Goal: Information Seeking & Learning: Learn about a topic

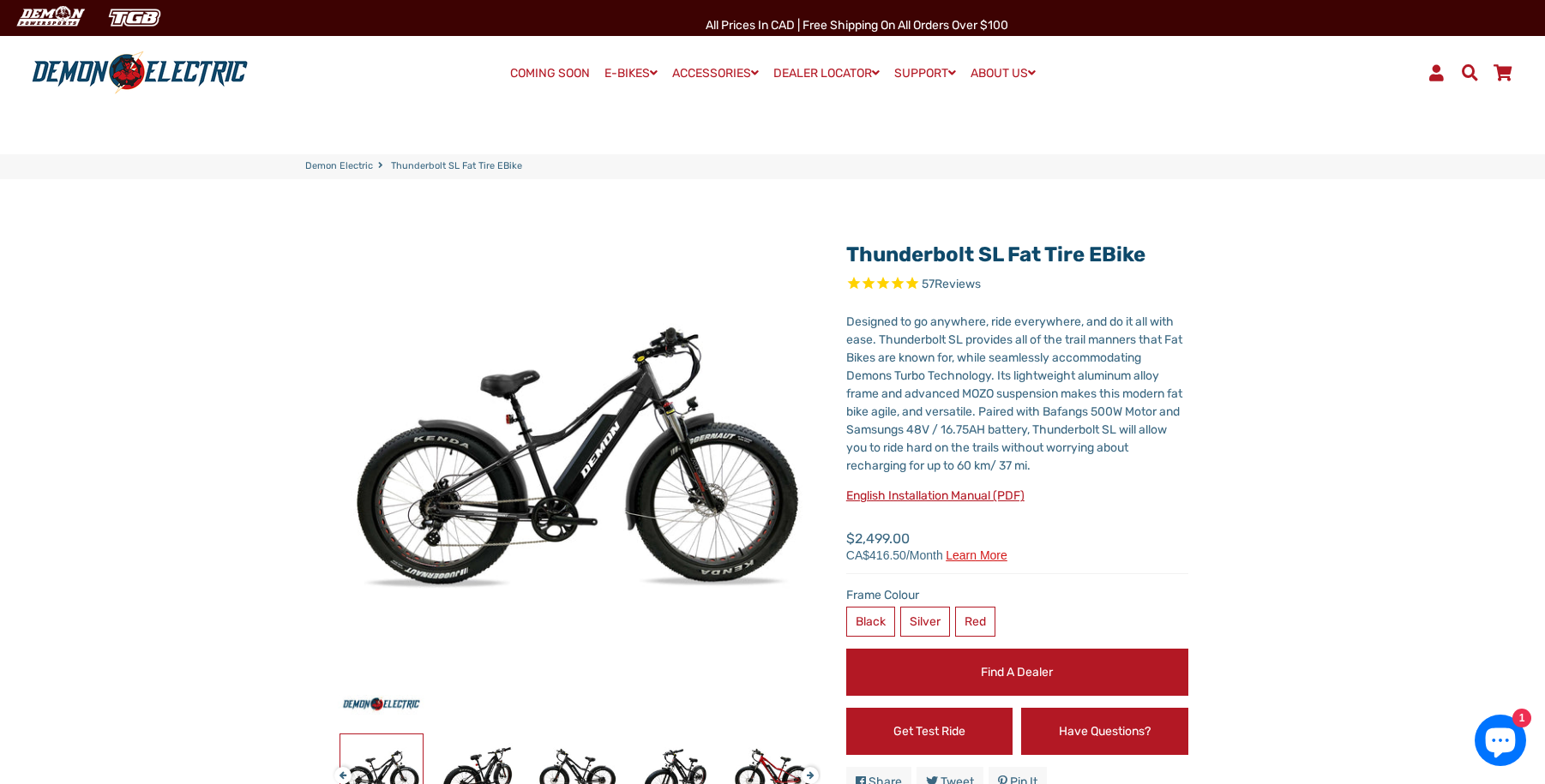
select select "******"
drag, startPoint x: 1059, startPoint y: 496, endPoint x: 1002, endPoint y: 493, distance: 57.1
click at [1059, 496] on p "English Installation Manual (PDF)" at bounding box center [1016, 495] width 342 height 18
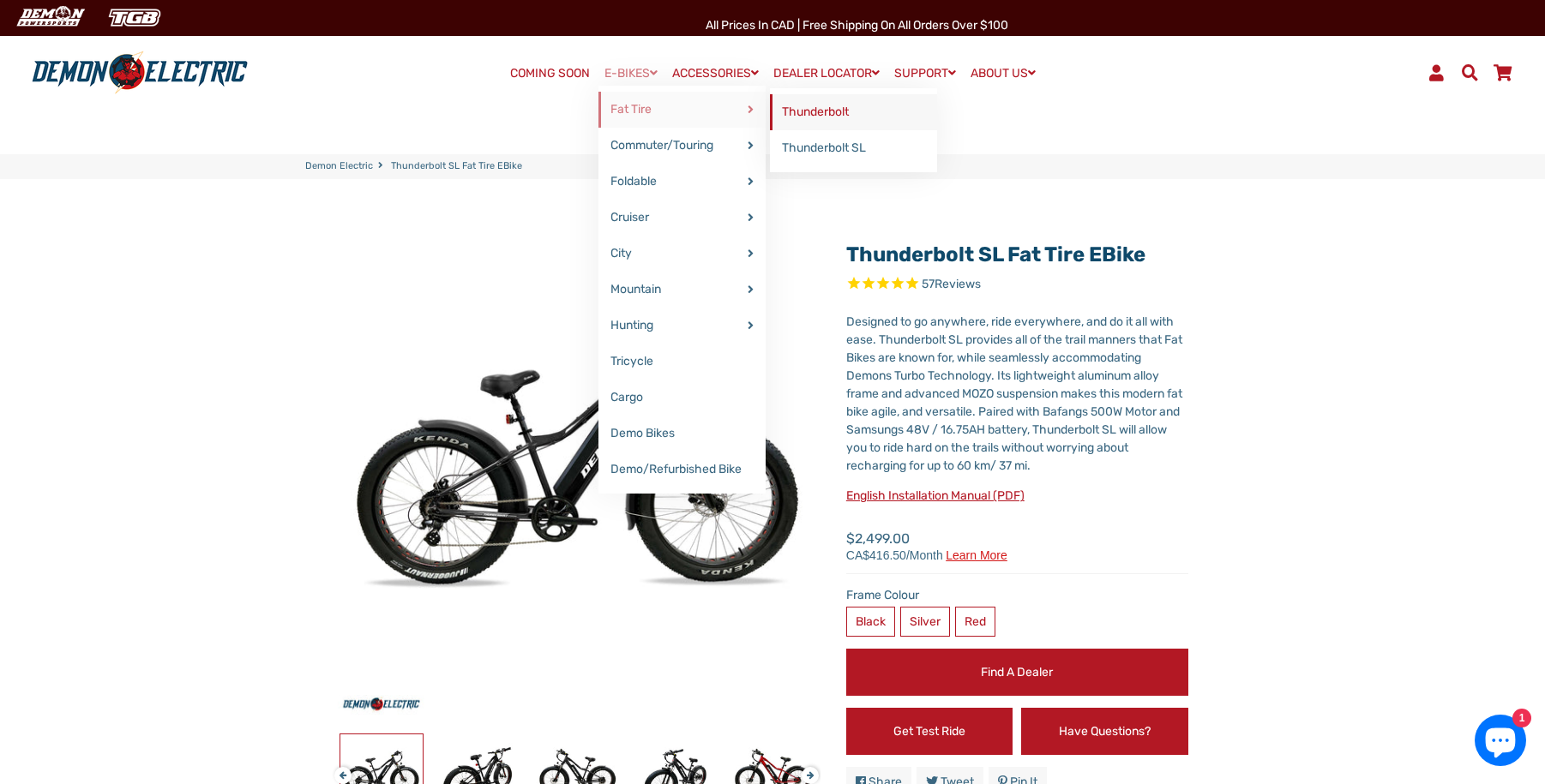
click at [810, 120] on link "Thunderbolt" at bounding box center [853, 112] width 167 height 36
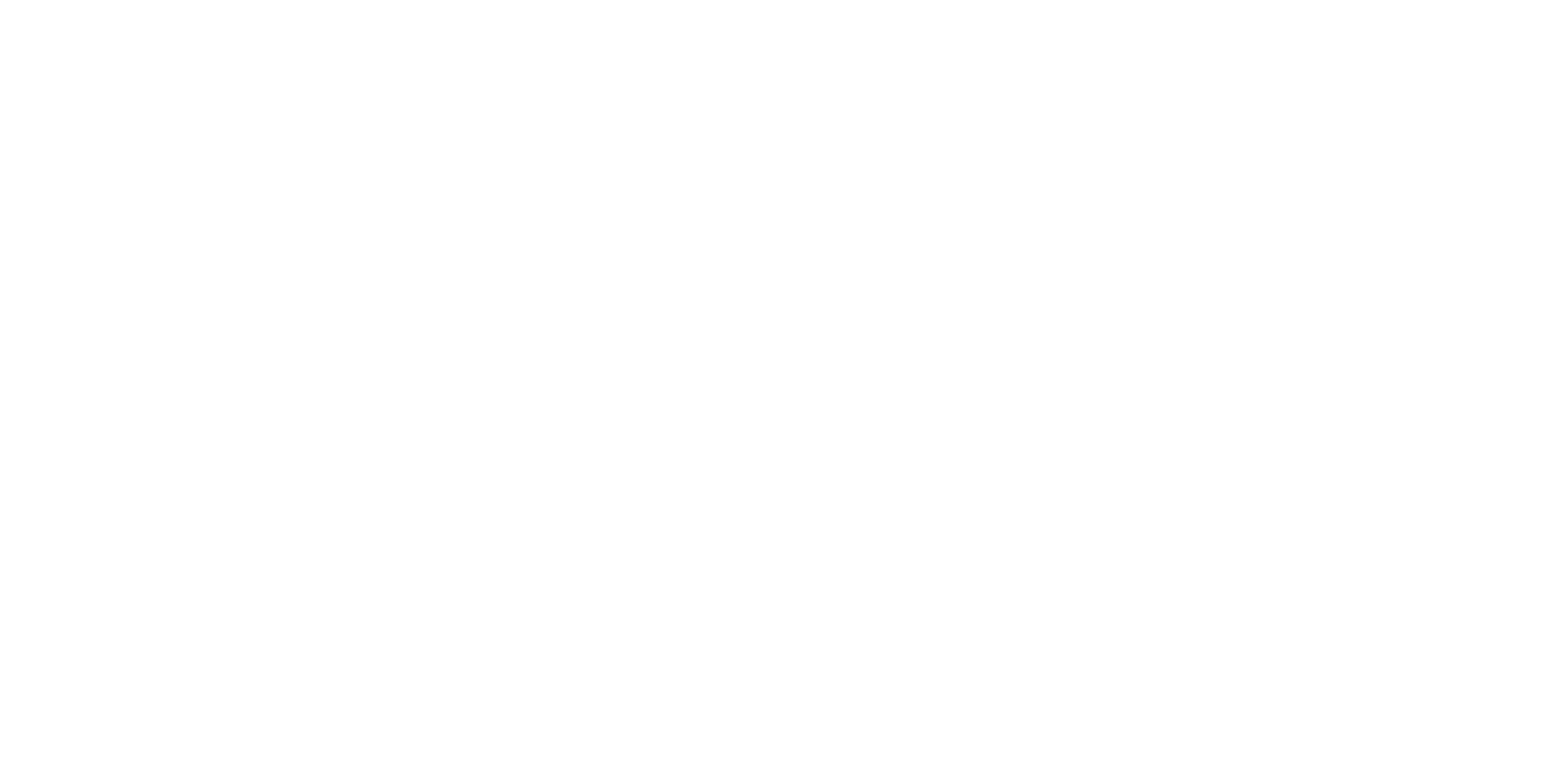
select select "******"
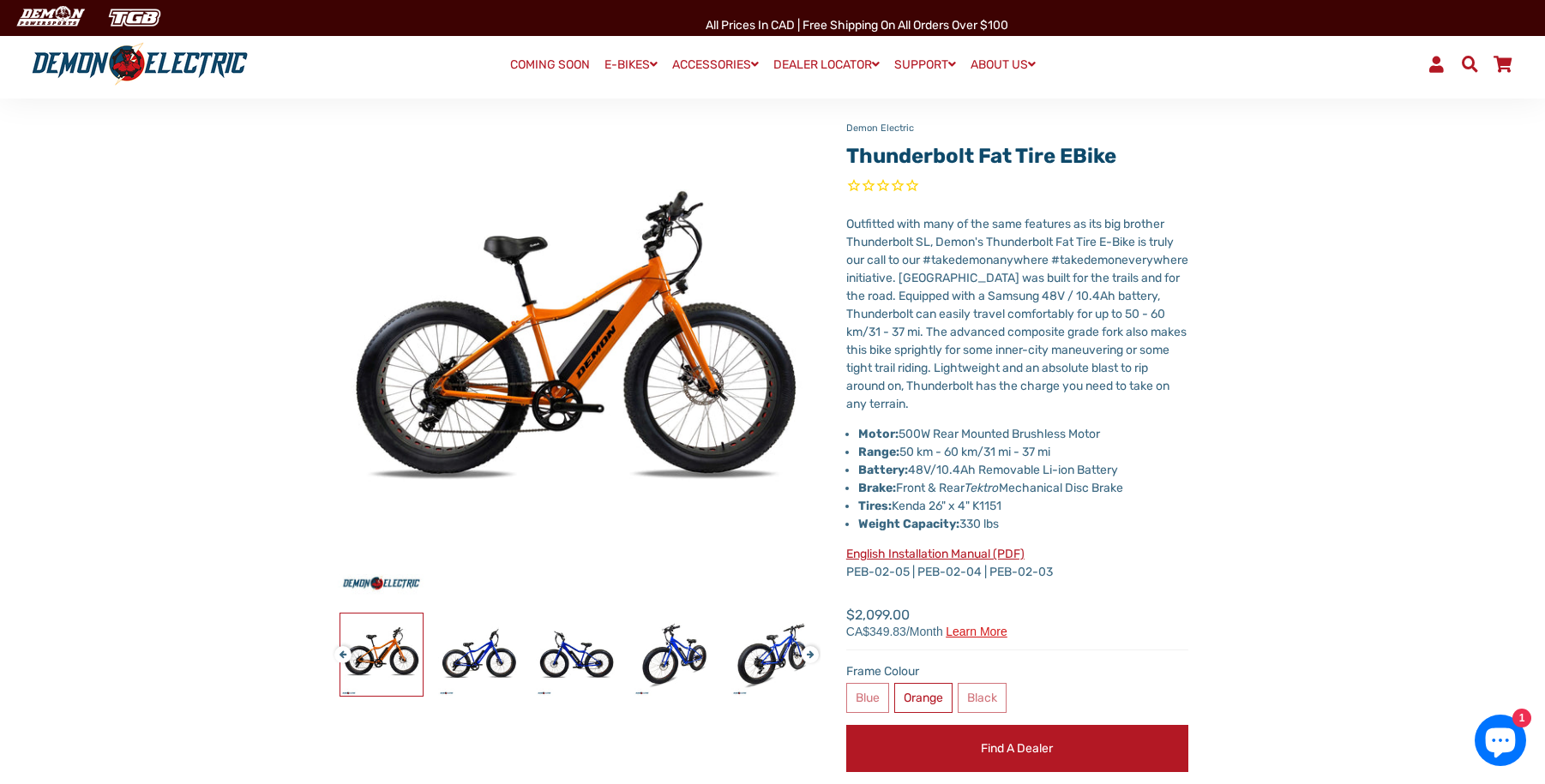
scroll to position [131, 0]
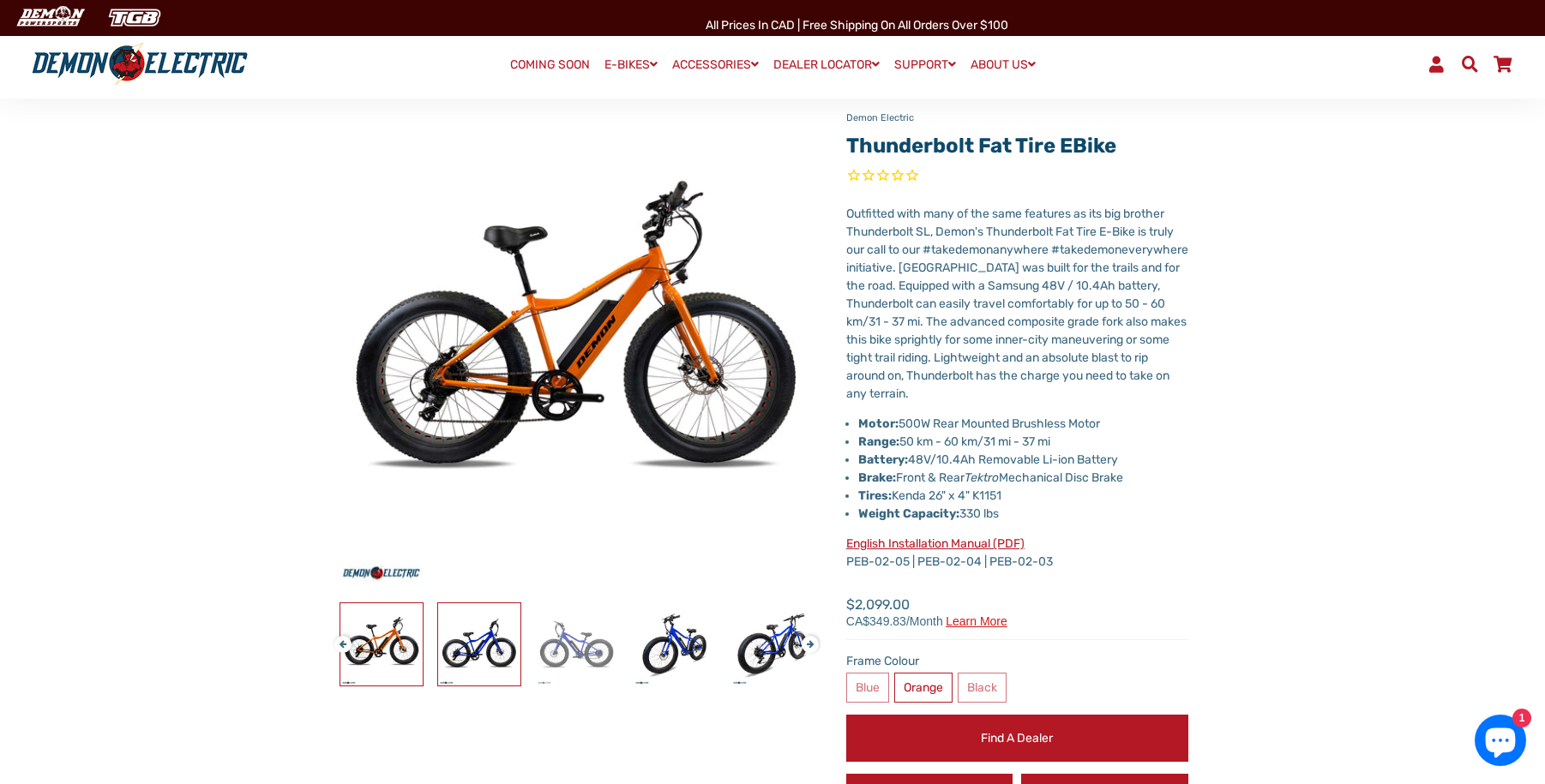
drag, startPoint x: 491, startPoint y: 652, endPoint x: 538, endPoint y: 651, distance: 47.0
click at [492, 652] on img at bounding box center [479, 644] width 82 height 82
click at [705, 645] on img at bounding box center [675, 644] width 82 height 82
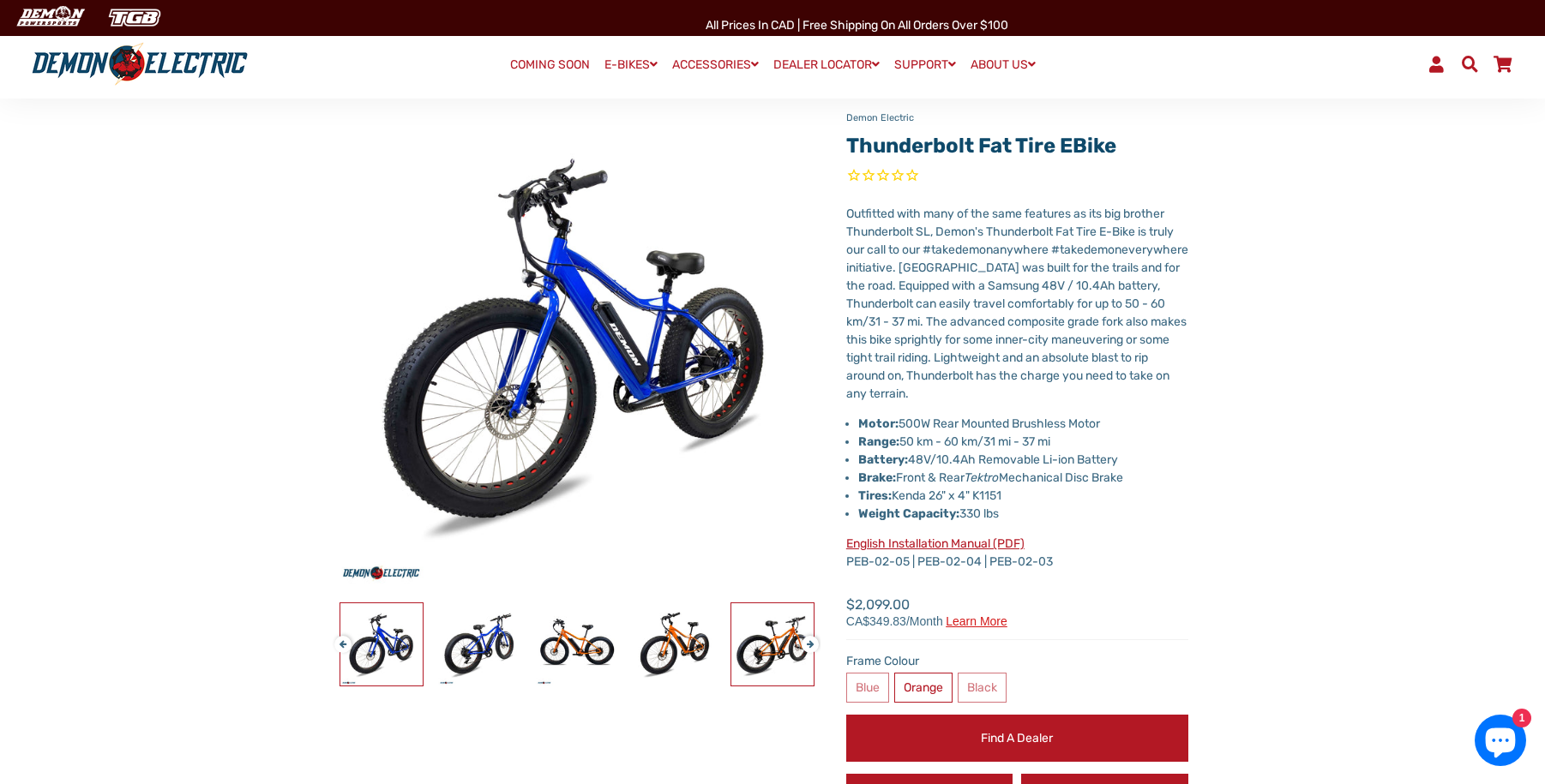
click at [755, 645] on img at bounding box center [772, 644] width 82 height 82
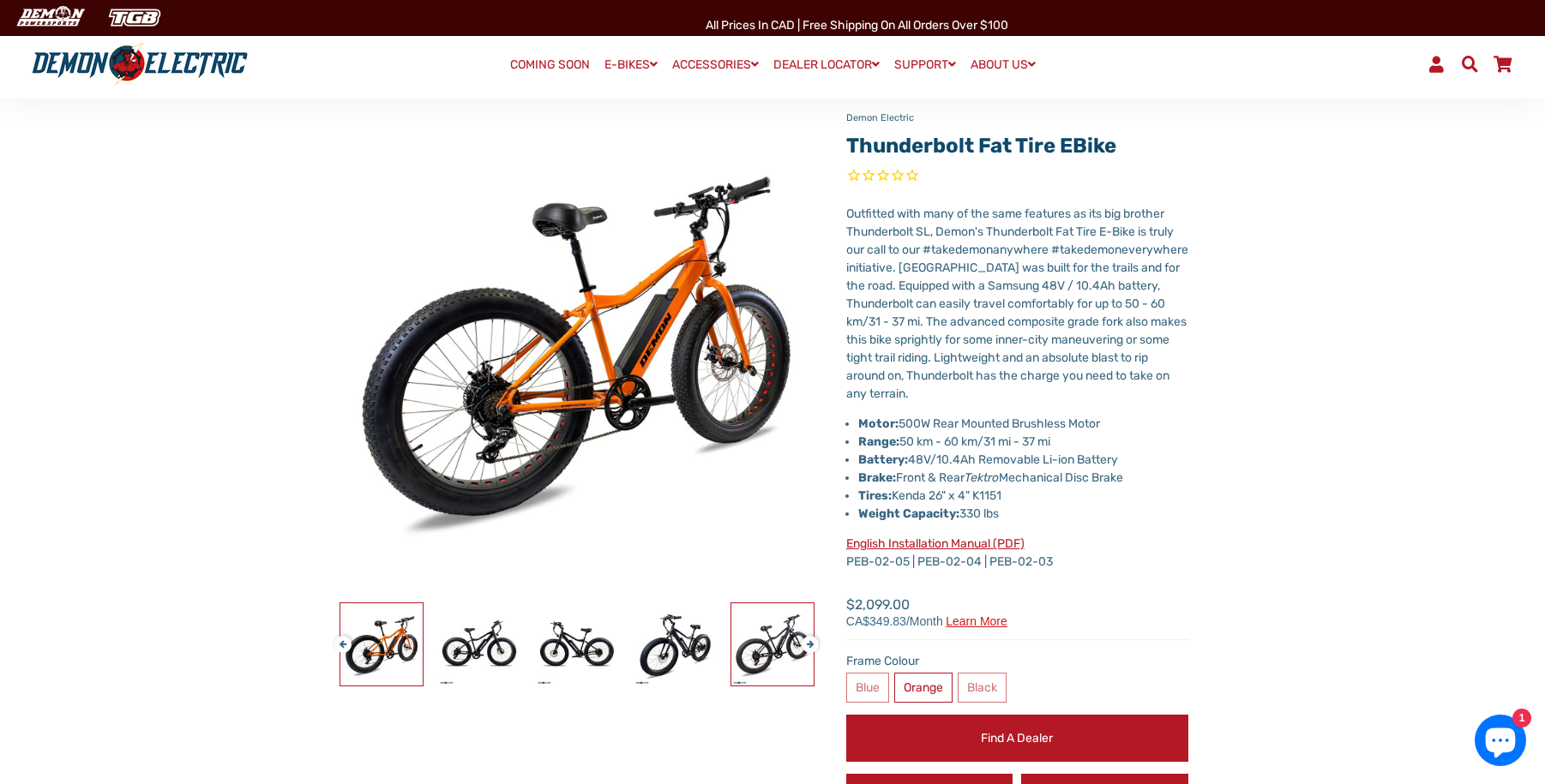
click at [735, 647] on img at bounding box center [772, 644] width 82 height 82
